Goal: Information Seeking & Learning: Compare options

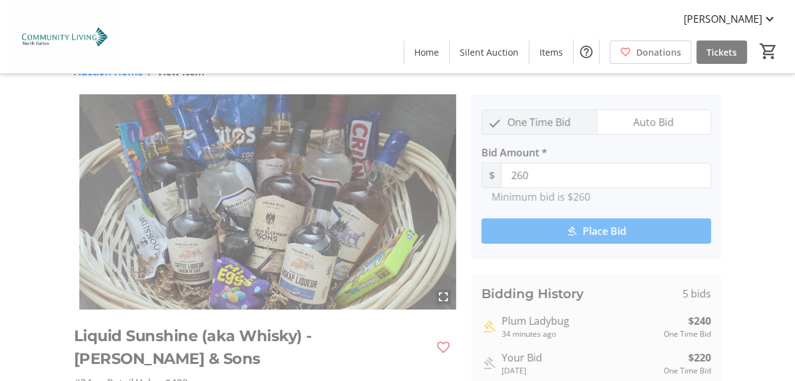
scroll to position [51, 0]
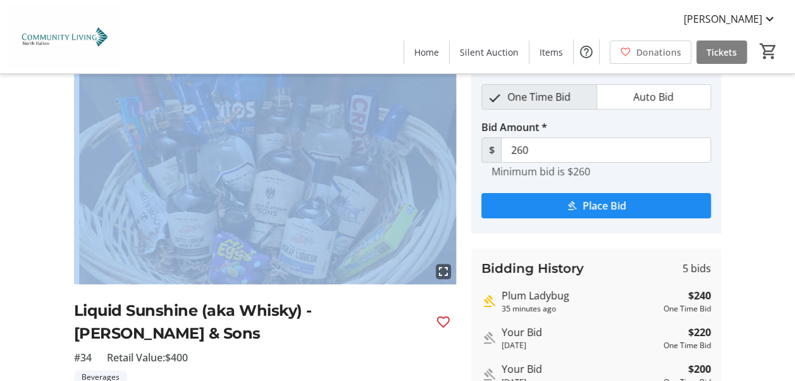
drag, startPoint x: 319, startPoint y: 25, endPoint x: 402, endPoint y: 95, distance: 108.6
click at [402, 95] on mat-sidenav-content "Jeff Powell Home Silent Auction Items Donations Tickets 0 Home Silent Auction I…" at bounding box center [397, 266] width 795 height 634
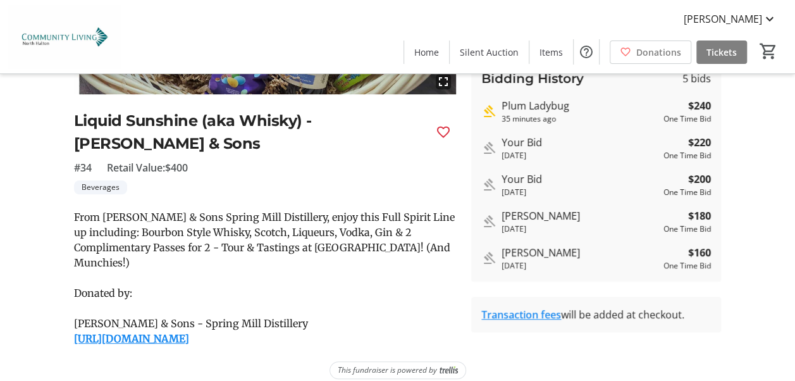
scroll to position [43, 0]
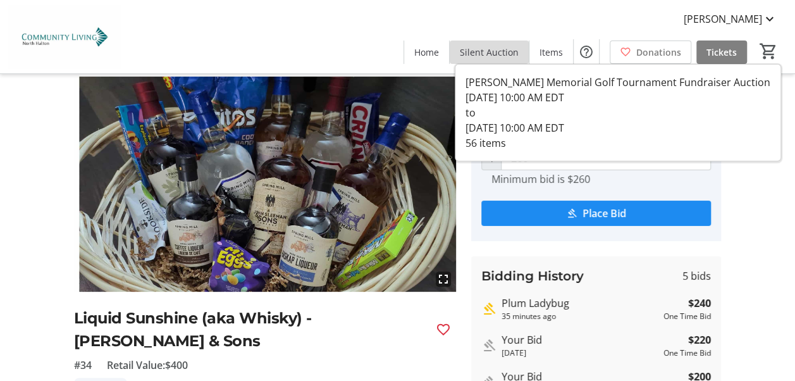
click at [501, 46] on span "Silent Auction" at bounding box center [489, 52] width 59 height 13
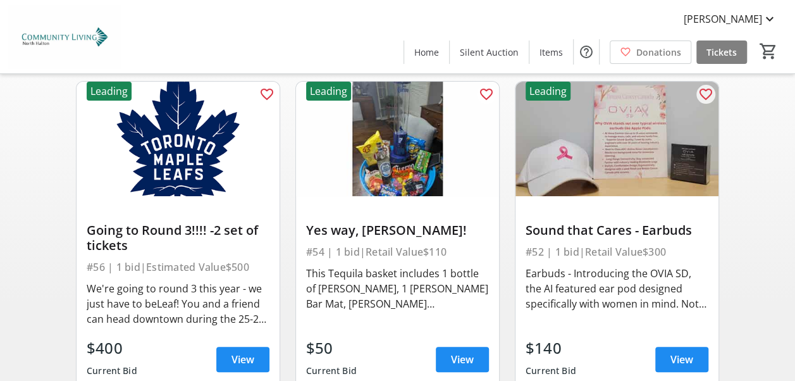
scroll to position [126, 0]
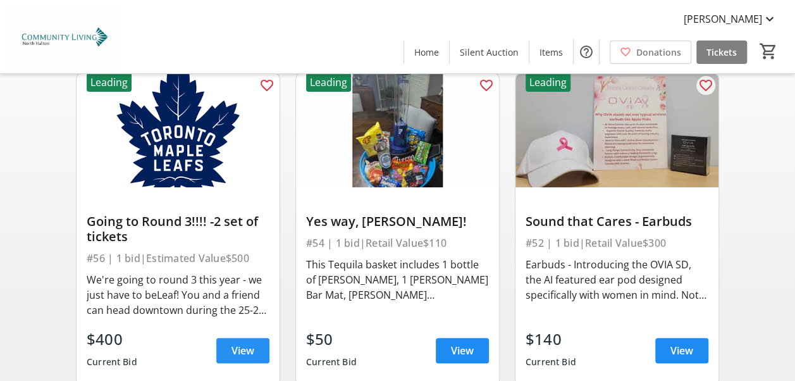
click at [243, 343] on span "View" at bounding box center [242, 350] width 23 height 15
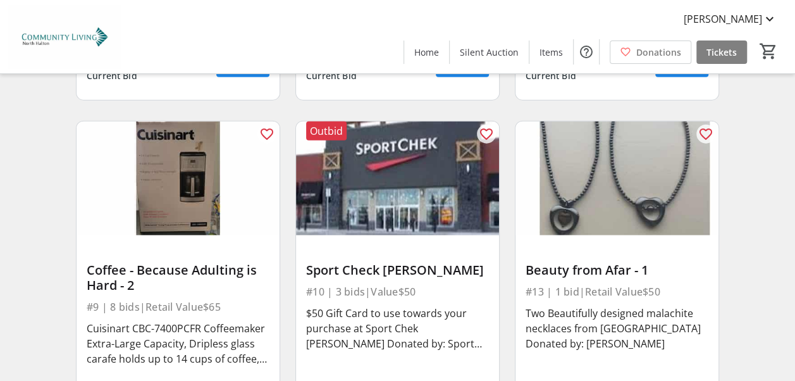
scroll to position [1441, 0]
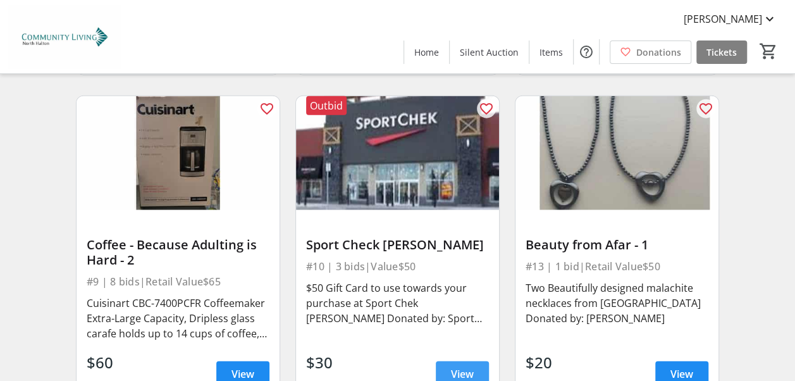
click at [465, 366] on span "View" at bounding box center [462, 373] width 23 height 15
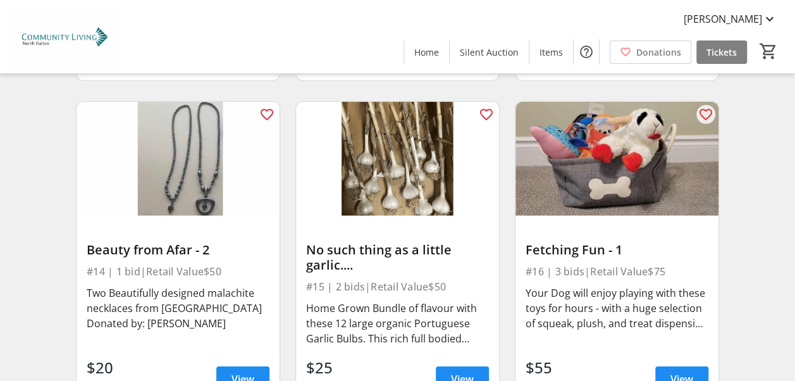
scroll to position [1795, 0]
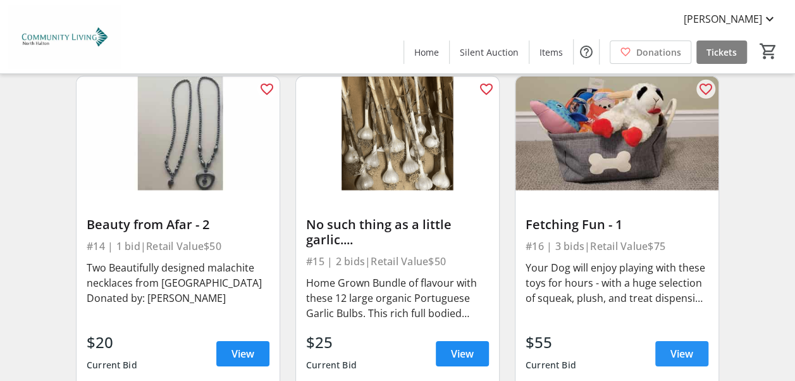
click at [683, 346] on span "View" at bounding box center [681, 353] width 23 height 15
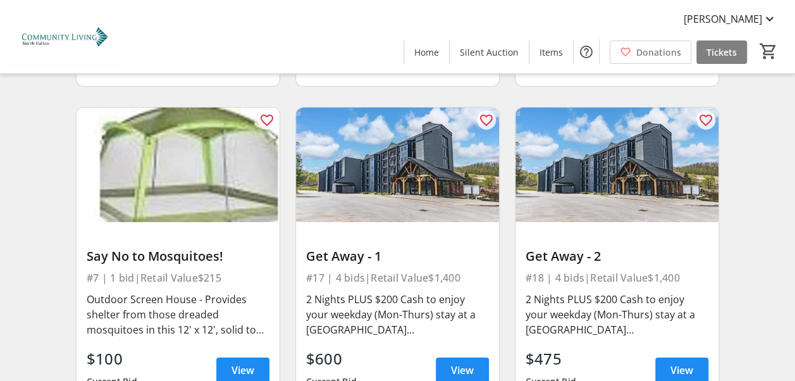
scroll to position [2107, 0]
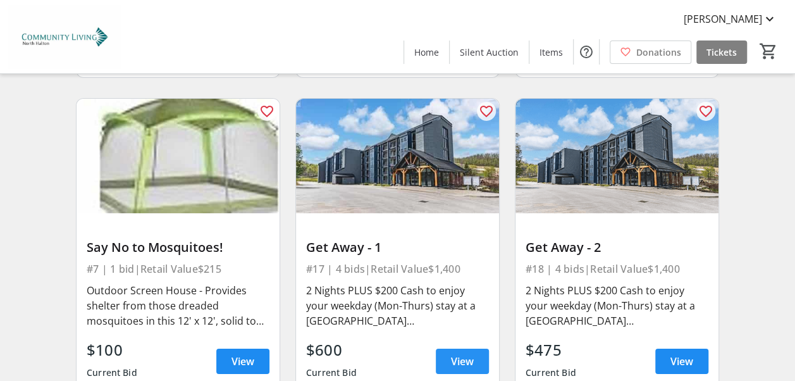
click at [458, 354] on span "View" at bounding box center [462, 361] width 23 height 15
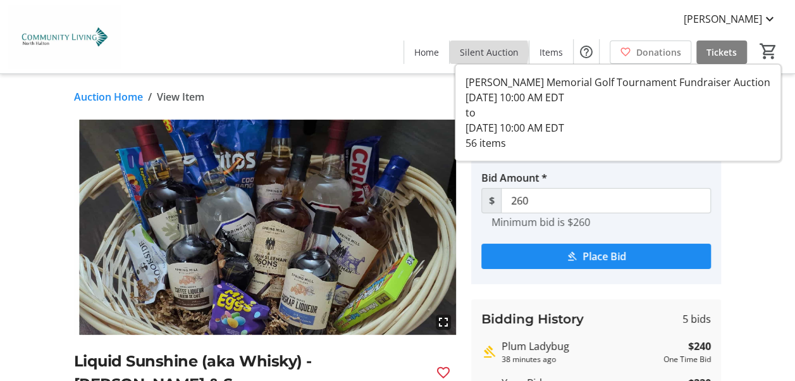
click at [493, 52] on span "Silent Auction" at bounding box center [489, 52] width 59 height 13
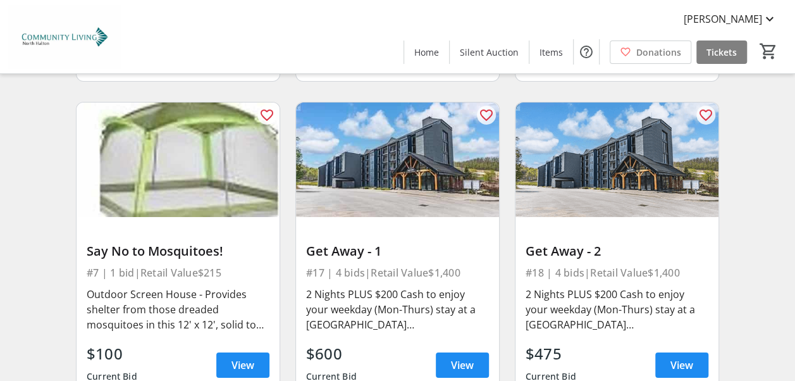
scroll to position [2115, 0]
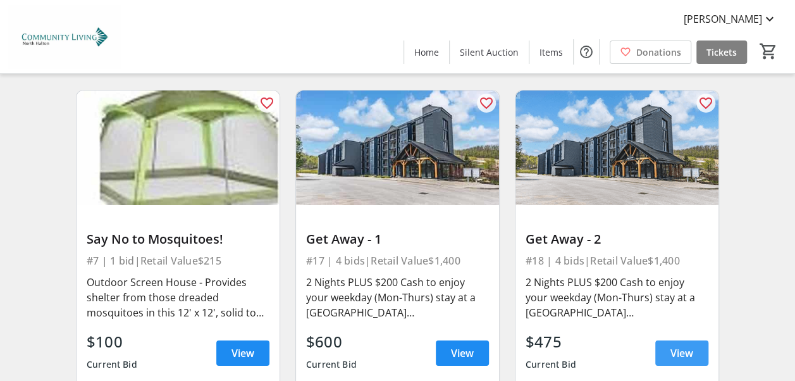
click at [687, 345] on span "View" at bounding box center [681, 352] width 23 height 15
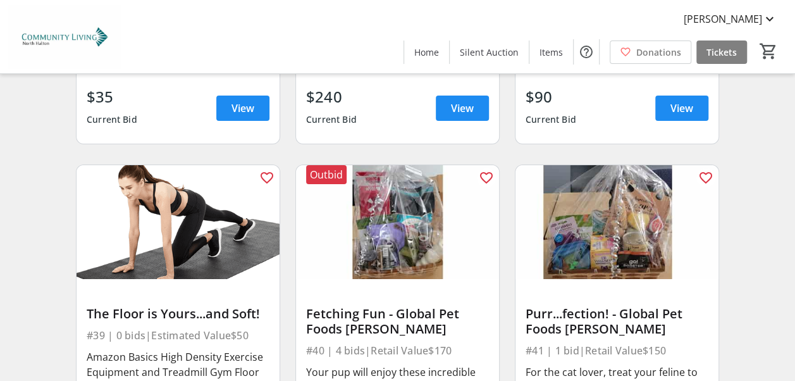
scroll to position [4730, 0]
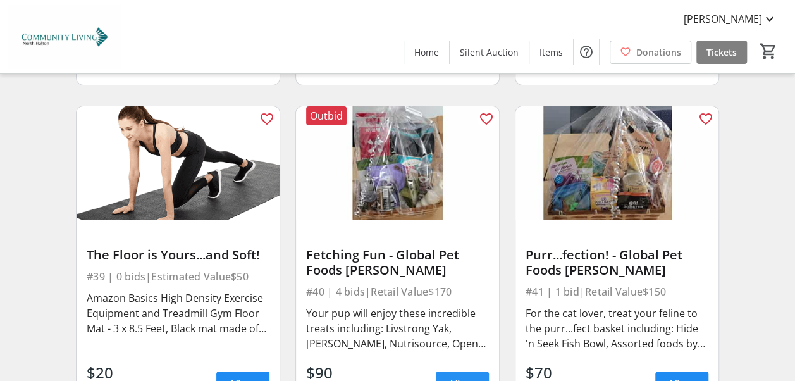
click at [460, 376] on span "View" at bounding box center [462, 383] width 23 height 15
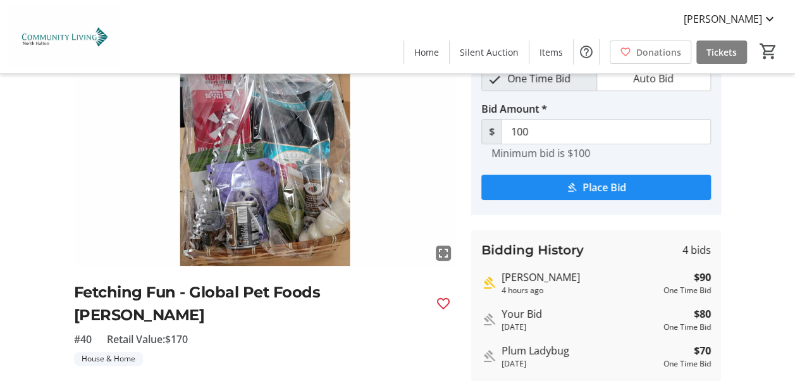
scroll to position [53, 0]
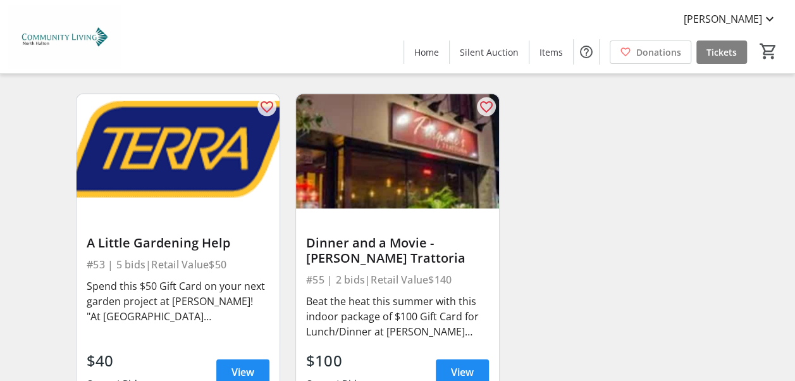
scroll to position [6105, 0]
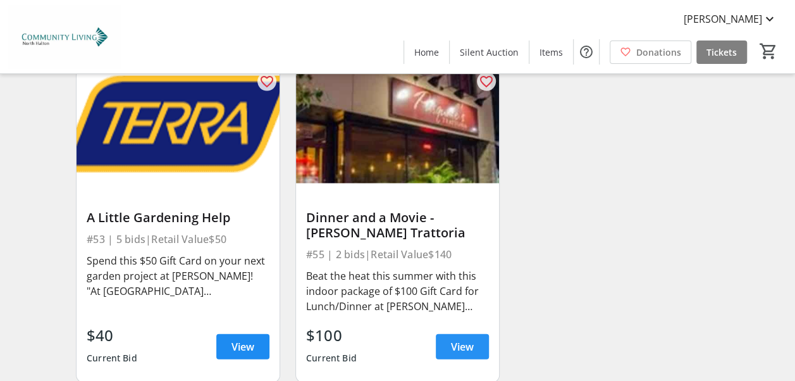
click at [463, 339] on span "View" at bounding box center [462, 346] width 23 height 15
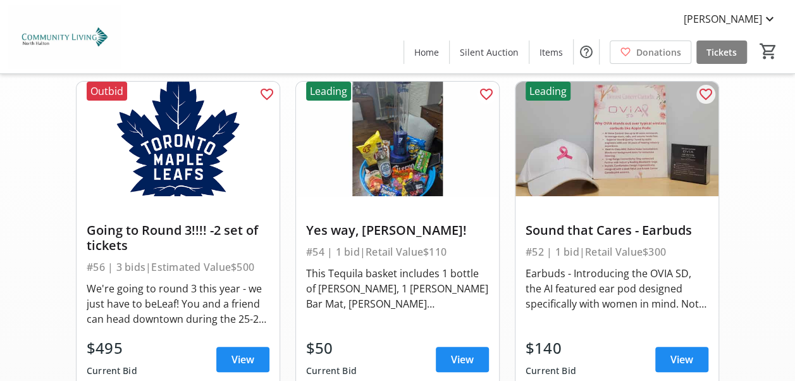
scroll to position [126, 0]
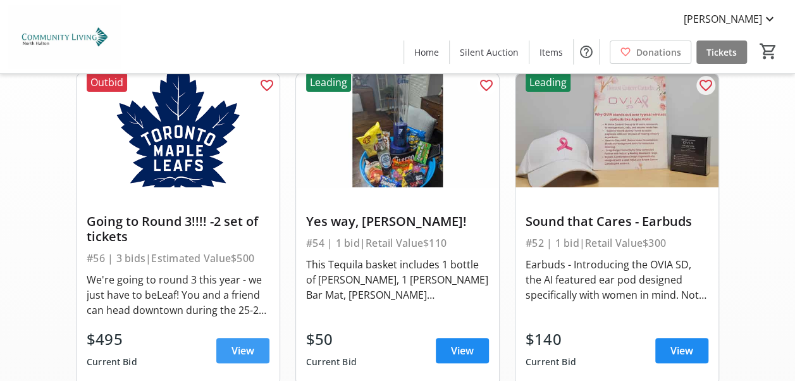
click at [234, 343] on span "View" at bounding box center [242, 350] width 23 height 15
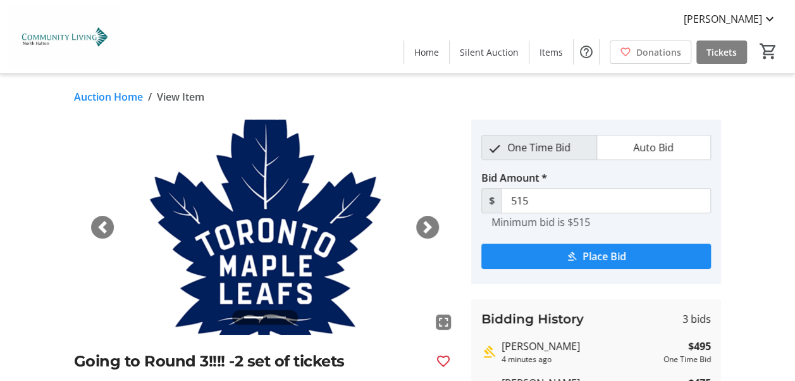
scroll to position [126, 0]
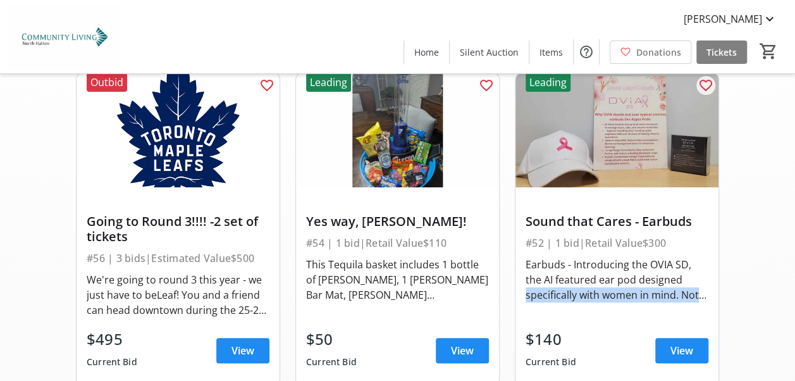
drag, startPoint x: 725, startPoint y: 290, endPoint x: 737, endPoint y: 262, distance: 30.3
click at [688, 343] on span "View" at bounding box center [681, 350] width 23 height 15
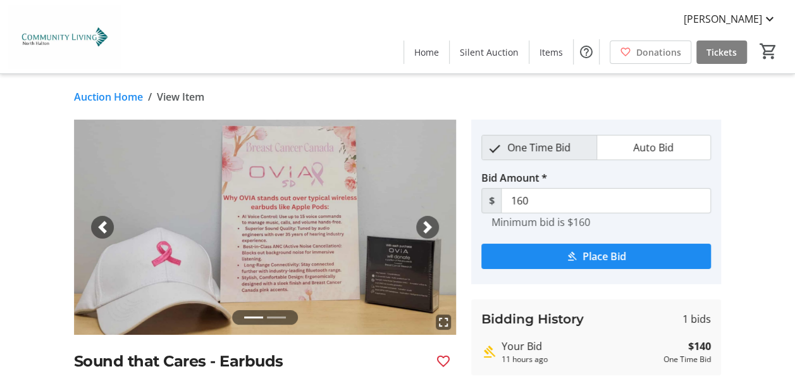
scroll to position [126, 0]
